Goal: Task Accomplishment & Management: Complete application form

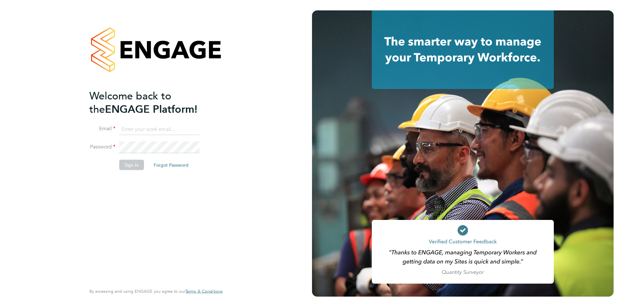
type input "ntaylor@spheresolutions.co.uk"
click at [132, 165] on button "Sign In" at bounding box center [131, 165] width 25 height 10
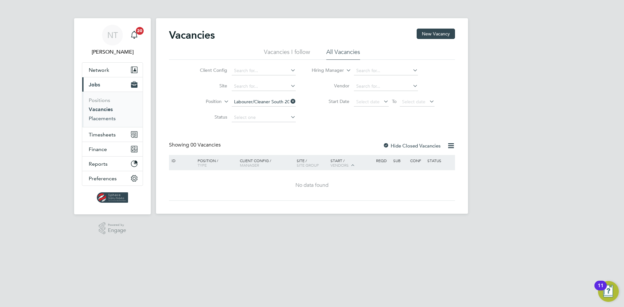
click at [97, 120] on link "Placements" at bounding box center [102, 118] width 27 height 6
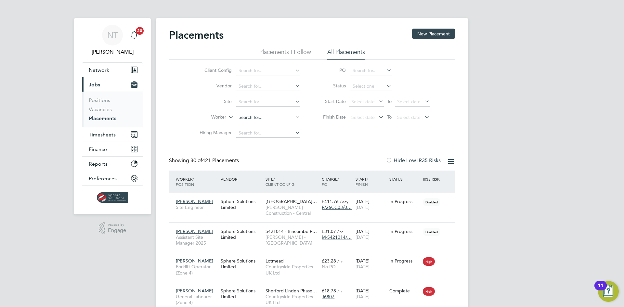
click at [255, 119] on input at bounding box center [268, 117] width 64 height 9
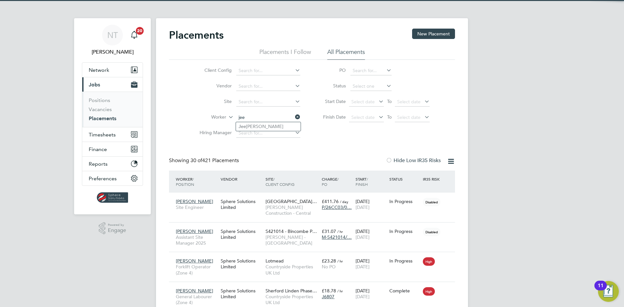
click at [257, 126] on li "[PERSON_NAME]" at bounding box center [268, 126] width 65 height 9
type input "[PERSON_NAME]"
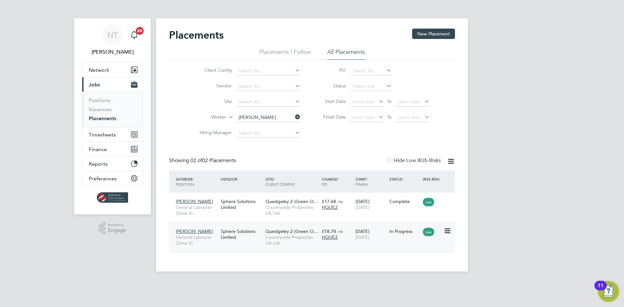
click at [272, 233] on span "Quedgeley 2 (Green O…" at bounding box center [292, 232] width 53 height 6
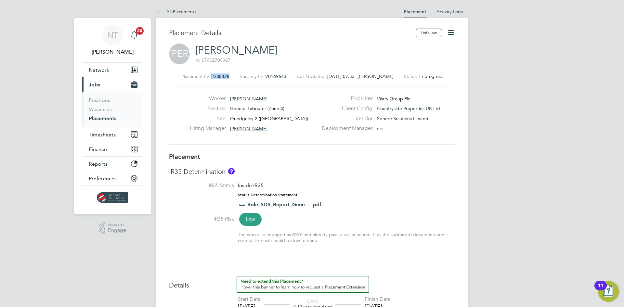
drag, startPoint x: 229, startPoint y: 77, endPoint x: 211, endPoint y: 78, distance: 17.6
click at [211, 78] on div "Placement ID P288428 Vacancy ID V0169643 Last Updated 26 Sep 2025, 07:53 - Nath…" at bounding box center [312, 76] width 286 height 6
copy span "P288428"
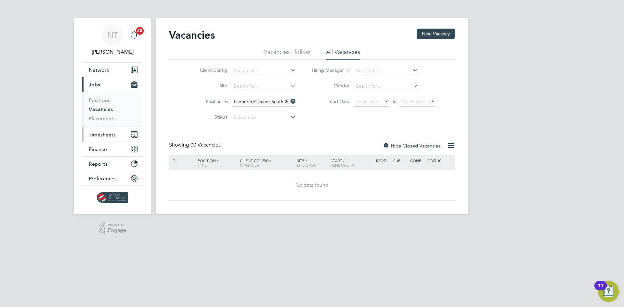
click at [101, 133] on span "Timesheets" at bounding box center [102, 135] width 27 height 6
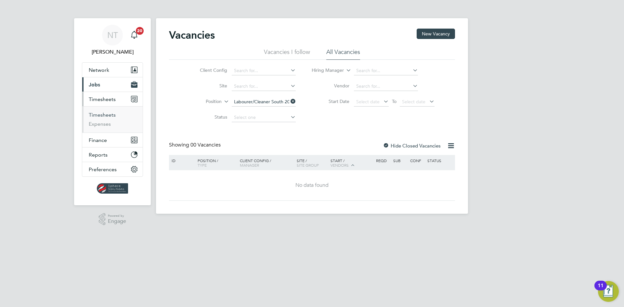
click at [103, 115] on link "Timesheets" at bounding box center [102, 115] width 27 height 6
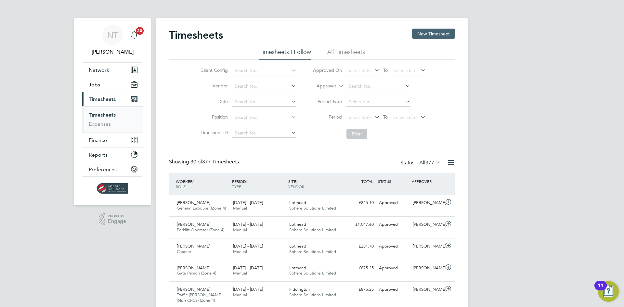
click at [426, 30] on button "New Timesheet" at bounding box center [433, 34] width 43 height 10
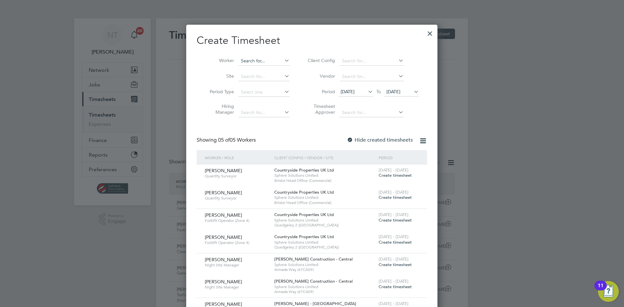
click at [255, 60] on input at bounding box center [264, 61] width 51 height 9
click at [256, 67] on li "Ola itan Sofola" at bounding box center [270, 69] width 64 height 9
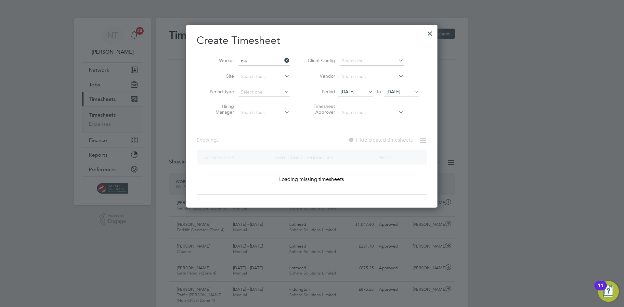
type input "[PERSON_NAME]"
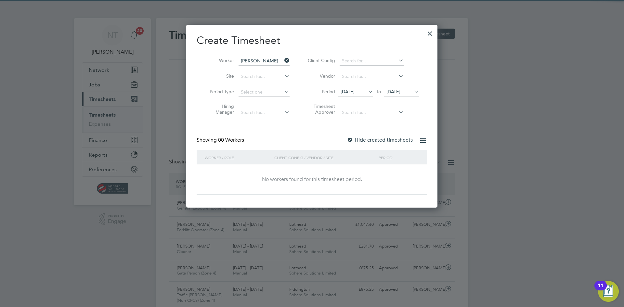
click at [355, 93] on span "[DATE]" at bounding box center [348, 92] width 14 height 6
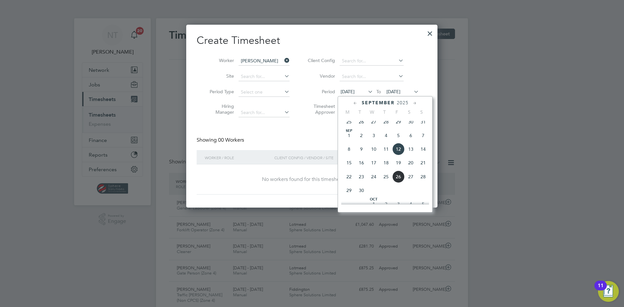
click at [398, 181] on span "26" at bounding box center [398, 177] width 12 height 12
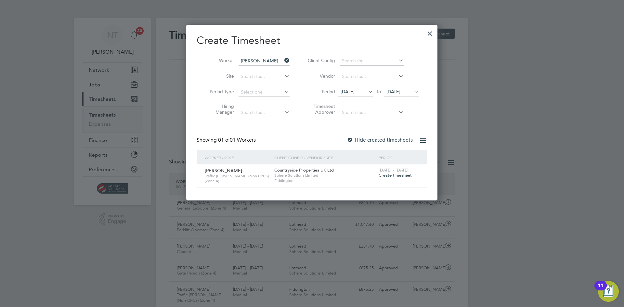
click at [393, 177] on span "Create timesheet" at bounding box center [395, 176] width 33 height 6
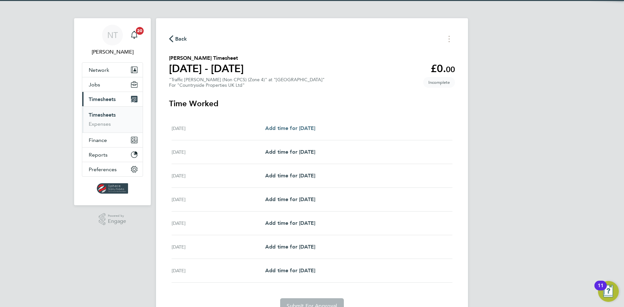
click at [303, 129] on span "Add time for Mon 22 Sep" at bounding box center [290, 128] width 50 height 6
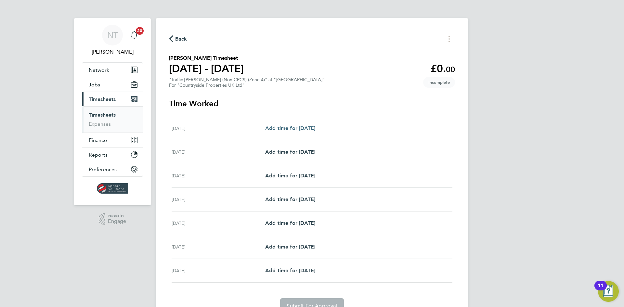
select select "30"
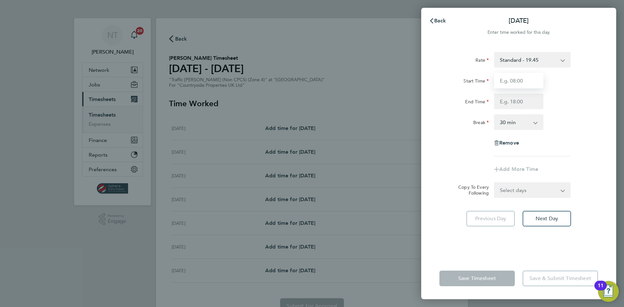
click at [512, 77] on input "Start Time" at bounding box center [518, 81] width 49 height 16
type input "07:30"
type input "17:00"
click at [559, 100] on div "End Time 17:00" at bounding box center [519, 102] width 164 height 16
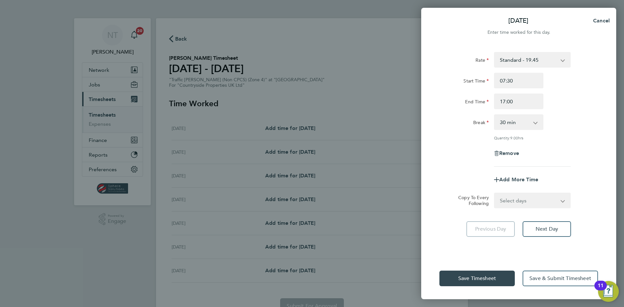
click at [531, 199] on select "Select days Day Weekday (Mon-Fri) Weekend (Sat-Sun) Tuesday Wednesday Thursday …" at bounding box center [529, 200] width 68 height 14
select select "WEEKDAY"
click at [495, 193] on select "Select days Day Weekday (Mon-Fri) Weekend (Sat-Sun) Tuesday Wednesday Thursday …" at bounding box center [529, 200] width 68 height 14
select select "2025-09-28"
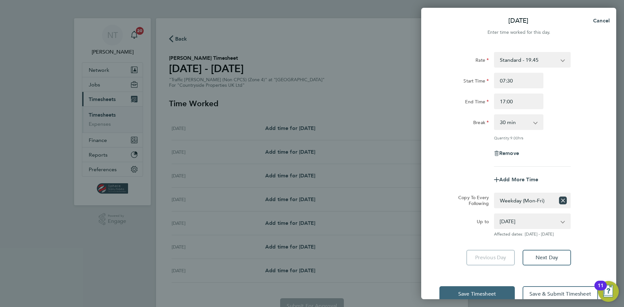
click at [495, 289] on button "Save Timesheet" at bounding box center [477, 294] width 75 height 16
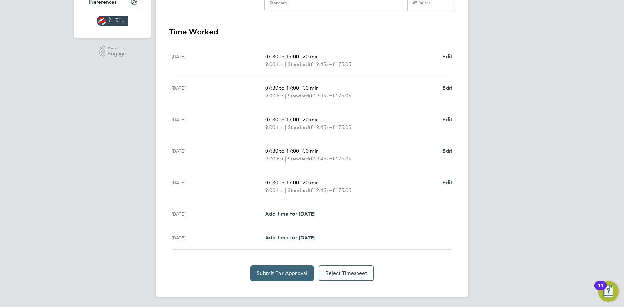
click at [298, 273] on span "Submit For Approval" at bounding box center [282, 273] width 50 height 7
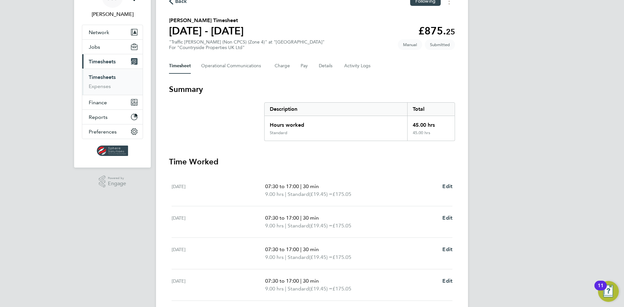
click at [104, 77] on link "Timesheets" at bounding box center [102, 77] width 27 height 6
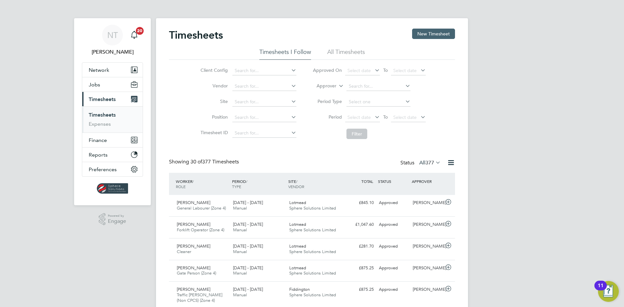
click at [416, 34] on button "New Timesheet" at bounding box center [433, 34] width 43 height 10
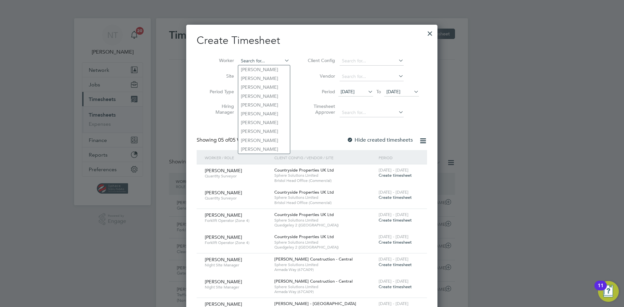
click at [251, 62] on input at bounding box center [264, 61] width 51 height 9
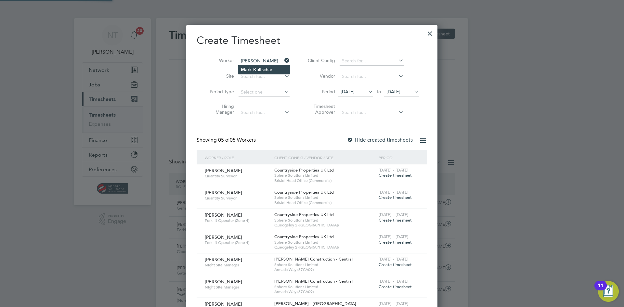
click at [266, 69] on li "Mark Ku ltschar" at bounding box center [264, 69] width 52 height 9
type input "[PERSON_NAME]"
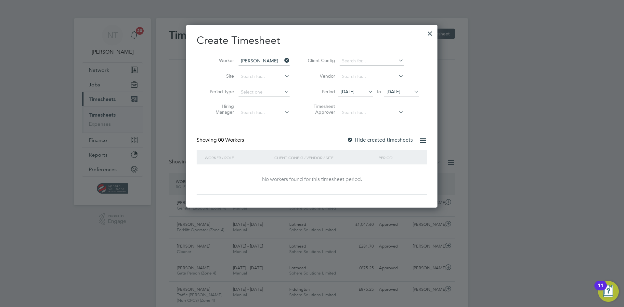
click at [401, 90] on span "[DATE]" at bounding box center [394, 92] width 14 height 6
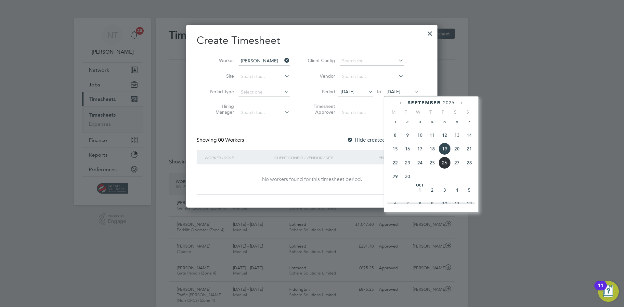
click at [446, 169] on span "26" at bounding box center [445, 163] width 12 height 12
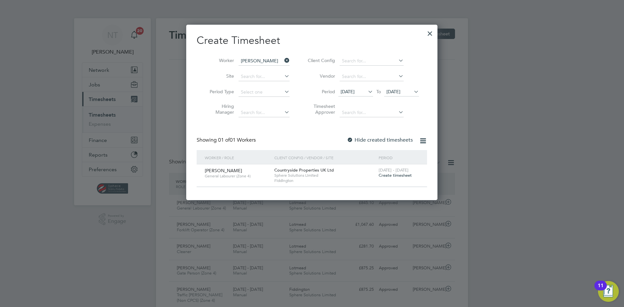
click at [395, 176] on span "Create timesheet" at bounding box center [395, 176] width 33 height 6
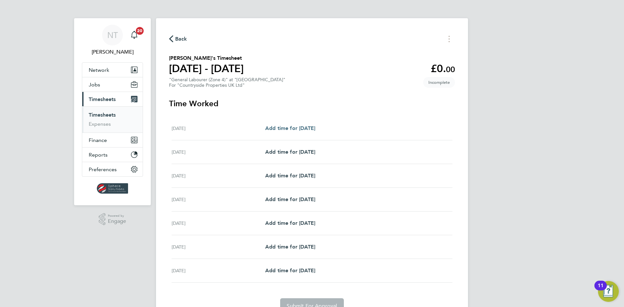
click at [287, 128] on span "Add time for Mon 22 Sep" at bounding box center [290, 128] width 50 height 6
select select "30"
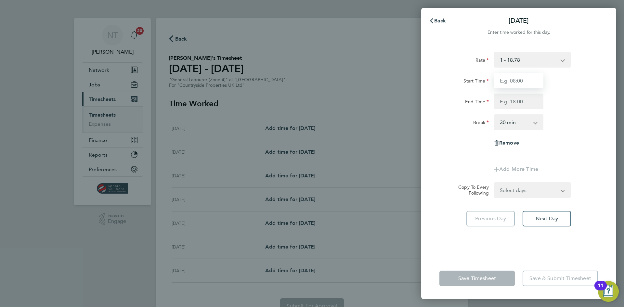
click at [506, 80] on input "Start Time" at bounding box center [518, 81] width 49 height 16
type input "07:30"
type input "17:00"
click at [570, 137] on div "Rate 1 - 18.78 Start Time 07:30 End Time 17:00 Break 0 min 15 min 30 min 45 min…" at bounding box center [519, 104] width 159 height 104
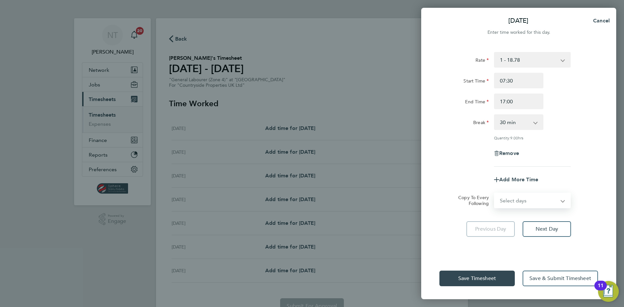
click at [524, 198] on select "Select days Day Weekday (Mon-Fri) Weekend (Sat-Sun) Tuesday Wednesday Thursday …" at bounding box center [529, 200] width 68 height 14
select select "WEEKDAY"
click at [495, 193] on select "Select days Day Weekday (Mon-Fri) Weekend (Sat-Sun) Tuesday Wednesday Thursday …" at bounding box center [529, 200] width 68 height 14
select select "2025-09-28"
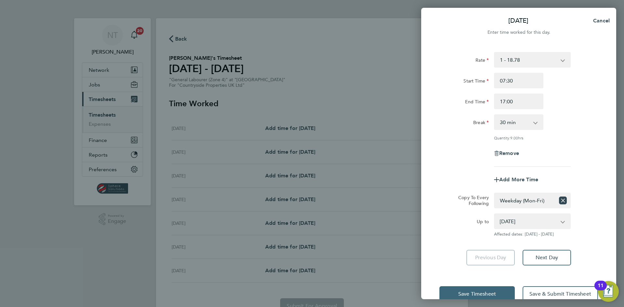
click at [491, 289] on button "Save Timesheet" at bounding box center [477, 294] width 75 height 16
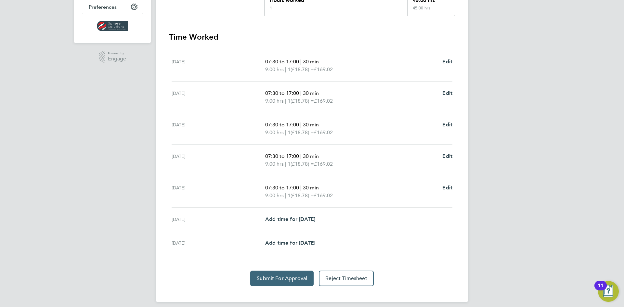
click at [282, 280] on span "Submit For Approval" at bounding box center [282, 278] width 50 height 7
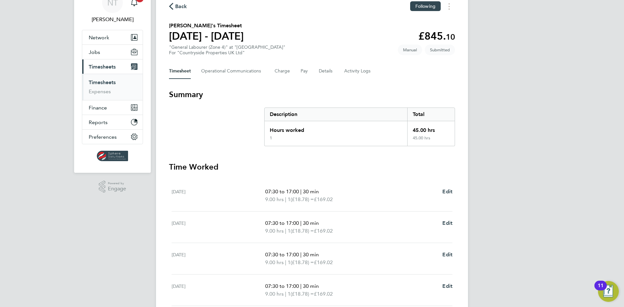
click at [104, 82] on link "Timesheets" at bounding box center [102, 82] width 27 height 6
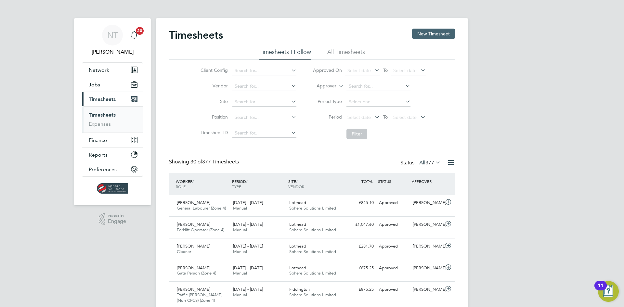
click at [417, 30] on button "New Timesheet" at bounding box center [433, 34] width 43 height 10
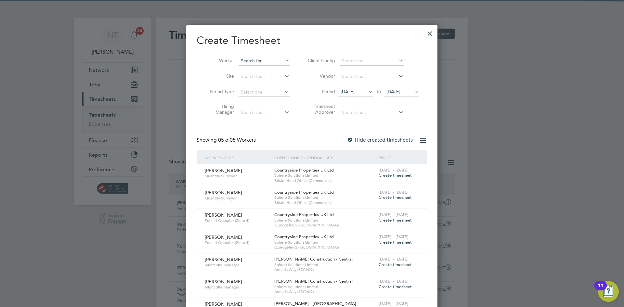
click at [246, 61] on input at bounding box center [264, 61] width 51 height 9
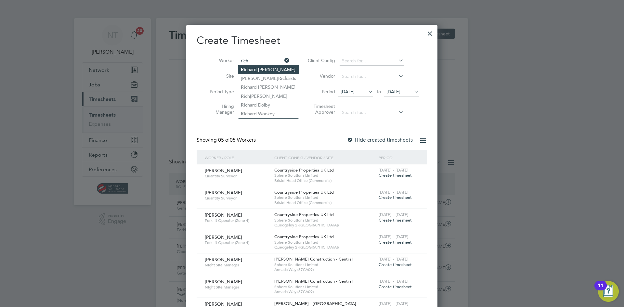
click at [260, 66] on li "Rich ard Sims" at bounding box center [268, 69] width 60 height 9
type input "[PERSON_NAME]"
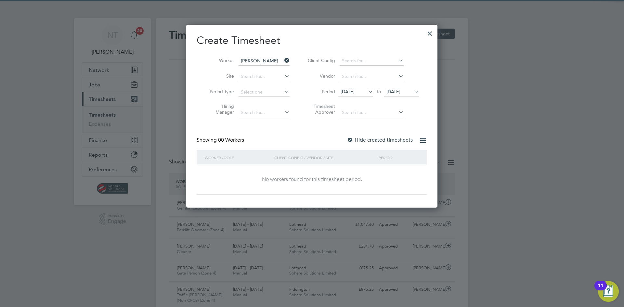
click at [398, 91] on span "[DATE]" at bounding box center [394, 92] width 14 height 6
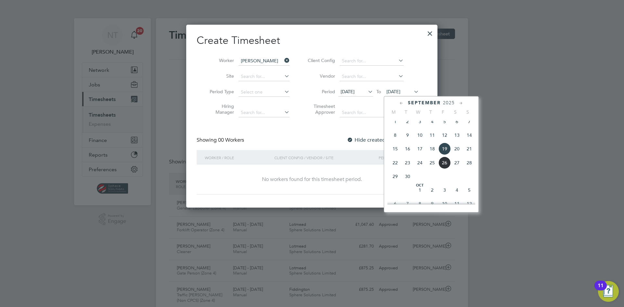
click at [442, 166] on span "26" at bounding box center [445, 163] width 12 height 12
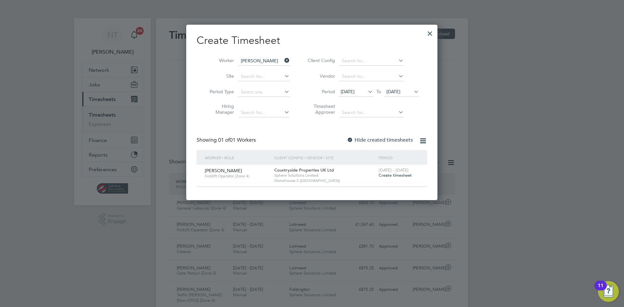
click at [401, 175] on span "Create timesheet" at bounding box center [395, 176] width 33 height 6
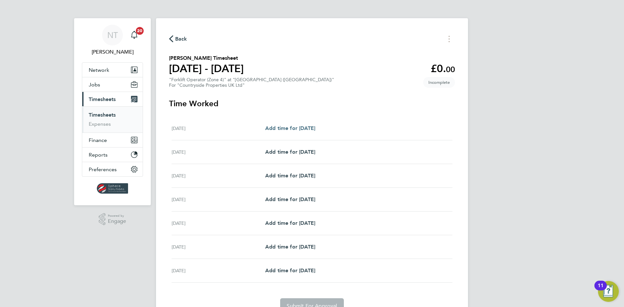
click at [308, 127] on span "Add time for Mon 22 Sep" at bounding box center [290, 128] width 50 height 6
select select "30"
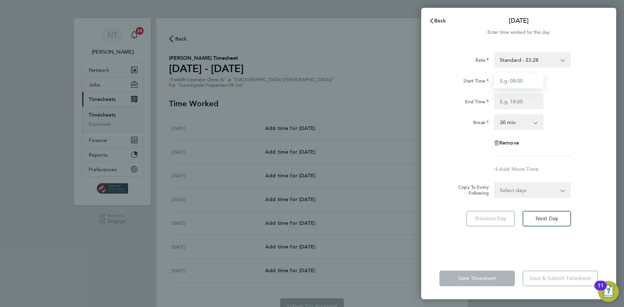
click at [502, 81] on input "Start Time" at bounding box center [518, 81] width 49 height 16
type input "07:30"
type input "17:00"
click at [574, 91] on div "Start Time 07:30 End Time 17:00" at bounding box center [519, 91] width 164 height 36
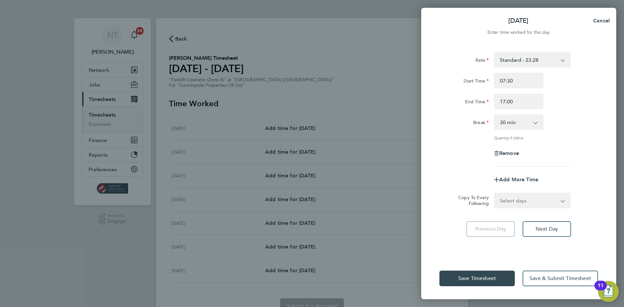
click at [528, 200] on select "Select days Day Weekday (Mon-Fri) Weekend (Sat-Sun) Tuesday Wednesday Thursday …" at bounding box center [529, 200] width 68 height 14
select select "WEEKDAY"
click at [495, 193] on select "Select days Day Weekday (Mon-Fri) Weekend (Sat-Sun) Tuesday Wednesday Thursday …" at bounding box center [529, 200] width 68 height 14
select select "2025-09-28"
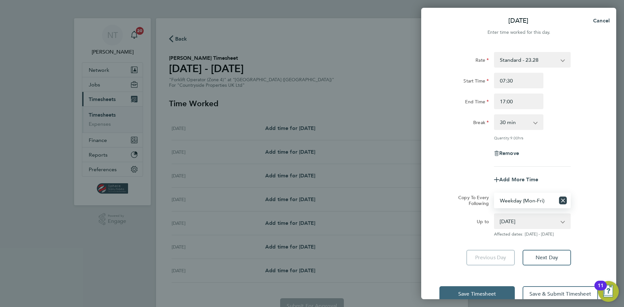
click at [483, 288] on button "Save Timesheet" at bounding box center [477, 294] width 75 height 16
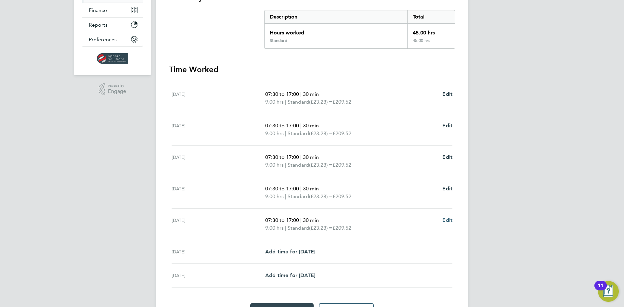
click at [446, 218] on span "Edit" at bounding box center [448, 220] width 10 height 6
select select "30"
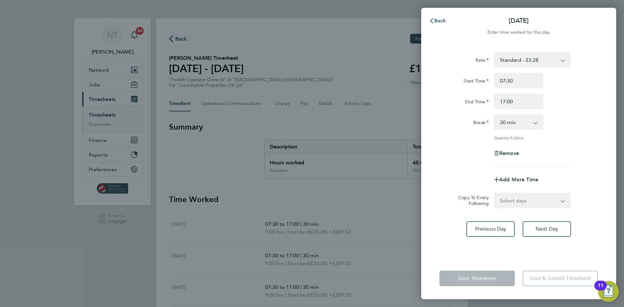
click at [438, 20] on span "Back" at bounding box center [440, 21] width 12 height 6
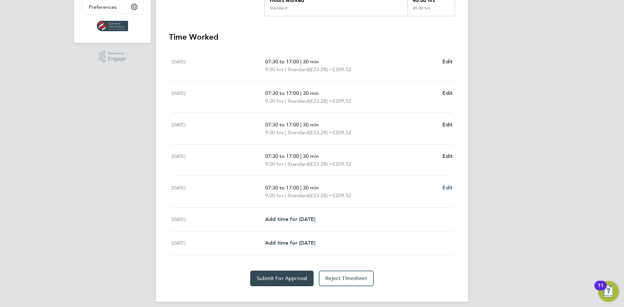
click at [444, 187] on span "Edit" at bounding box center [448, 188] width 10 height 6
select select "30"
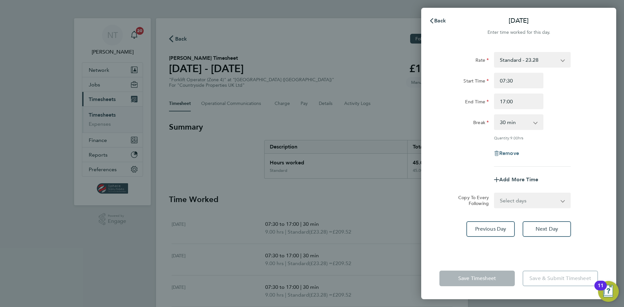
click at [508, 154] on span "Remove" at bounding box center [509, 153] width 20 height 6
select select "null"
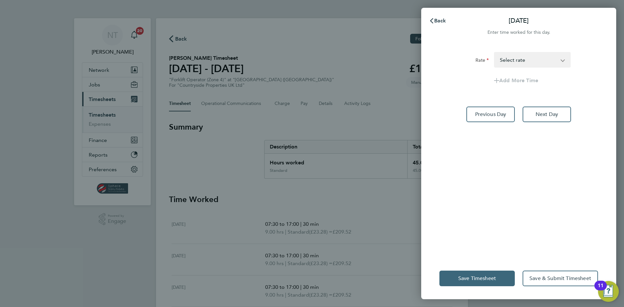
click at [483, 274] on button "Save Timesheet" at bounding box center [477, 279] width 75 height 16
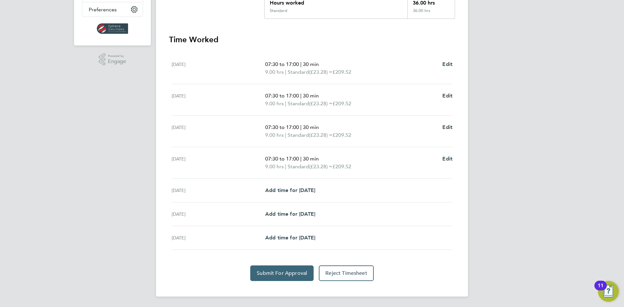
click at [295, 270] on button "Submit For Approval" at bounding box center [281, 274] width 63 height 16
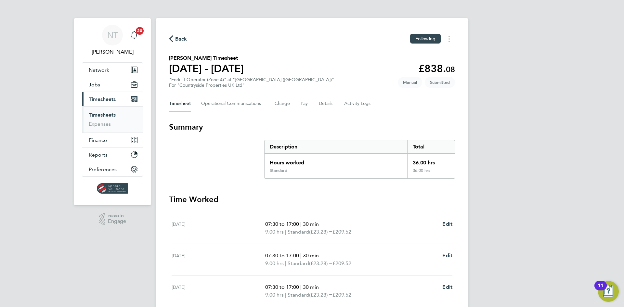
click at [186, 37] on span "Back" at bounding box center [181, 39] width 12 height 8
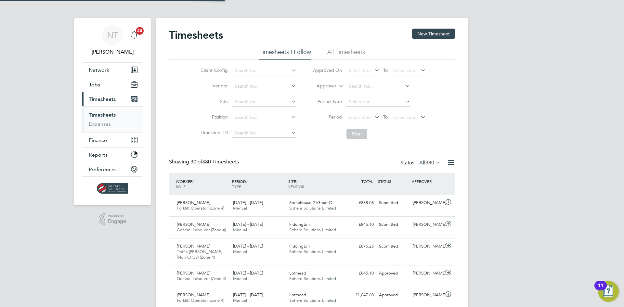
scroll to position [22, 57]
